Goal: Information Seeking & Learning: Learn about a topic

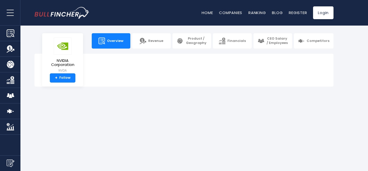
click at [108, 43] on link "Overview" at bounding box center [111, 40] width 39 height 15
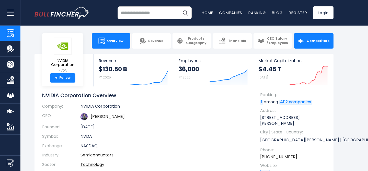
click at [304, 40] on img at bounding box center [301, 41] width 7 height 7
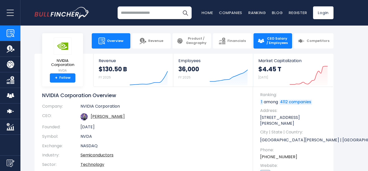
click at [273, 40] on span "CEO Salary / Employees" at bounding box center [277, 41] width 22 height 9
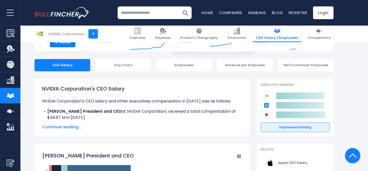
scroll to position [2, 0]
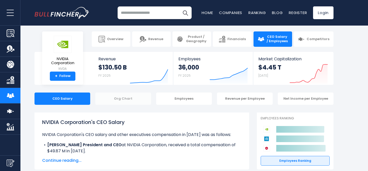
click at [129, 99] on div "Org Chart" at bounding box center [123, 98] width 56 height 12
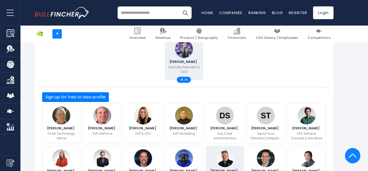
scroll to position [120, 0]
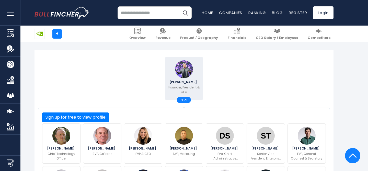
click at [182, 99] on span "41" at bounding box center [183, 100] width 4 height 3
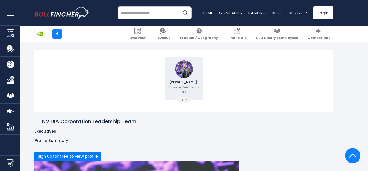
click at [182, 99] on span "41" at bounding box center [183, 100] width 4 height 3
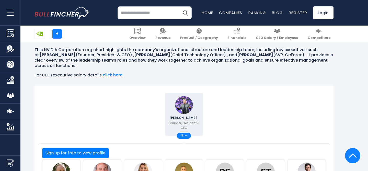
scroll to position [0, 0]
